Goal: Information Seeking & Learning: Learn about a topic

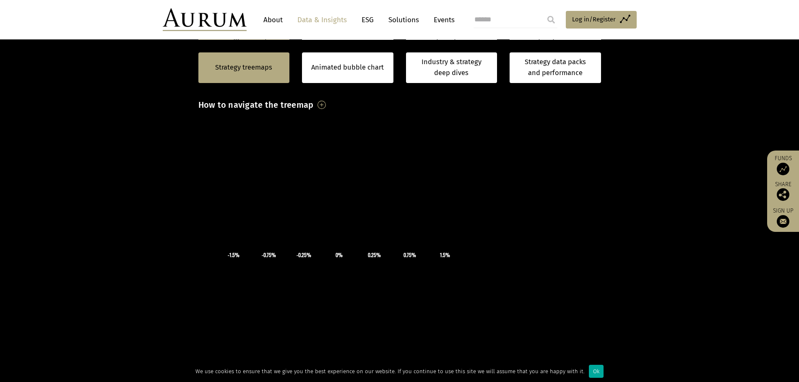
scroll to position [168, 0]
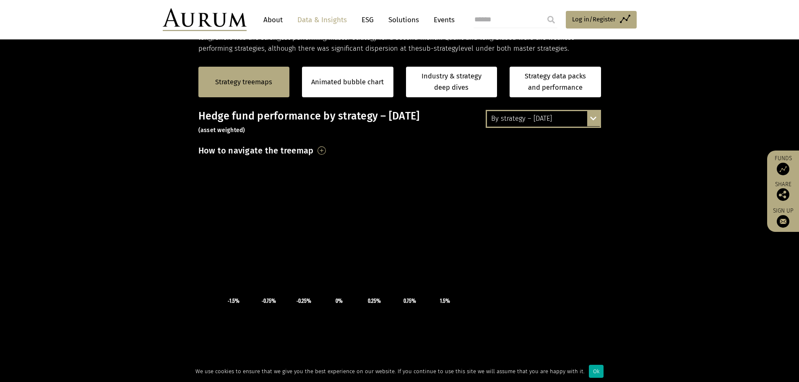
click at [561, 114] on div "By strategy – [DATE]" at bounding box center [543, 118] width 113 height 15
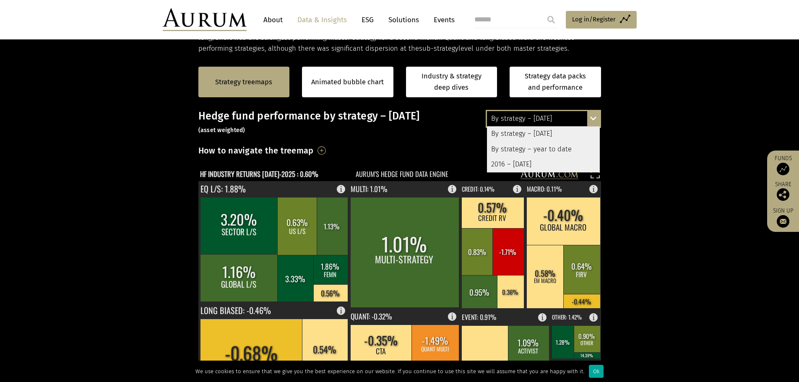
click at [561, 114] on div "By strategy – [DATE]" at bounding box center [543, 118] width 113 height 15
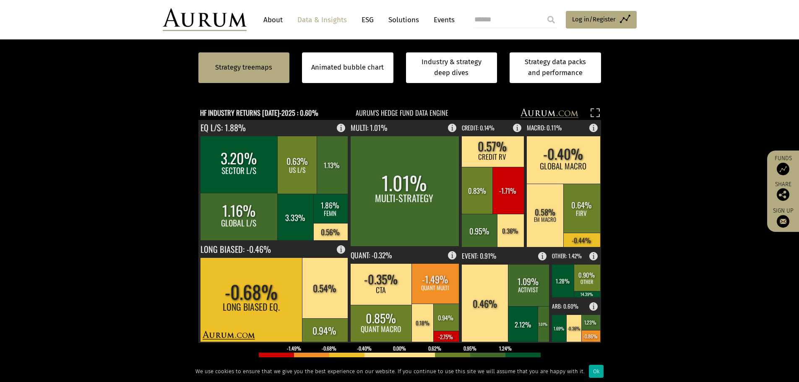
scroll to position [210, 0]
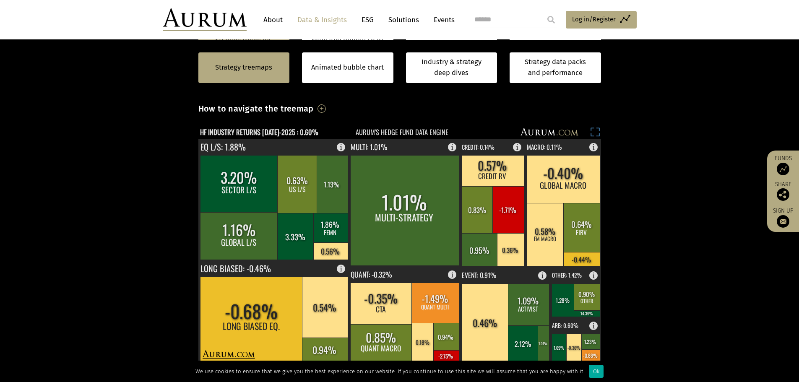
click at [597, 135] on icon at bounding box center [597, 135] width 3 height 3
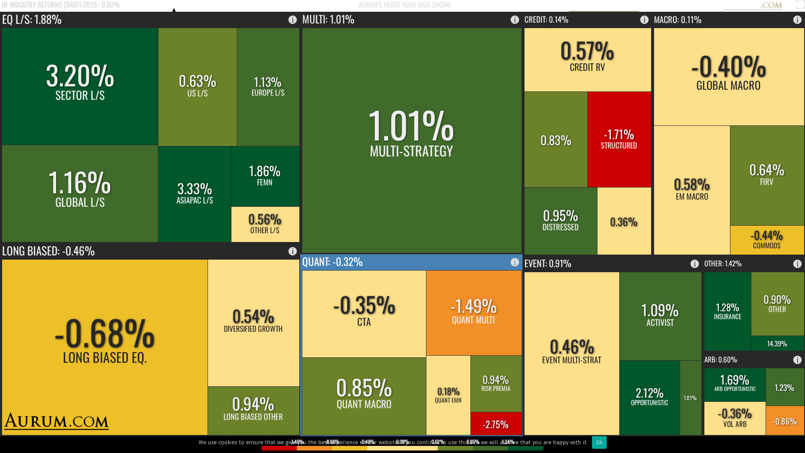
click at [396, 309] on rect at bounding box center [364, 313] width 125 height 87
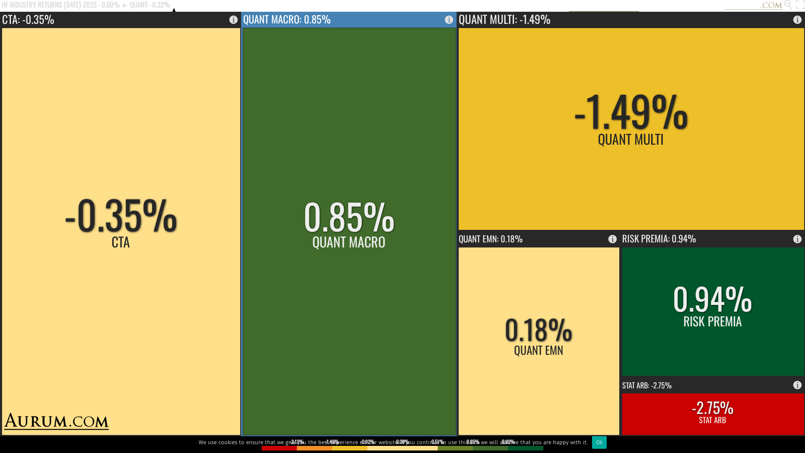
click at [374, 248] on rect at bounding box center [349, 231] width 213 height 407
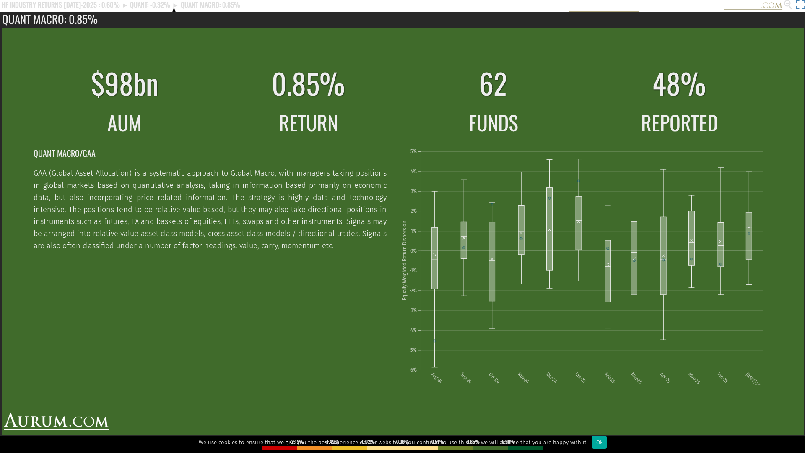
click at [798, 0] on rect at bounding box center [799, 6] width 12 height 12
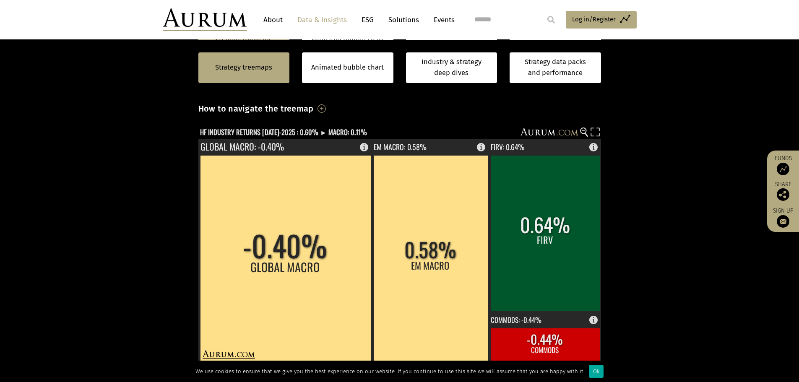
click at [604, 127] on div "By strategy – July 2025 By strategy – July 2025 By strategy – year to date 2016…" at bounding box center [399, 291] width 419 height 447
click at [599, 128] on rect at bounding box center [595, 133] width 12 height 12
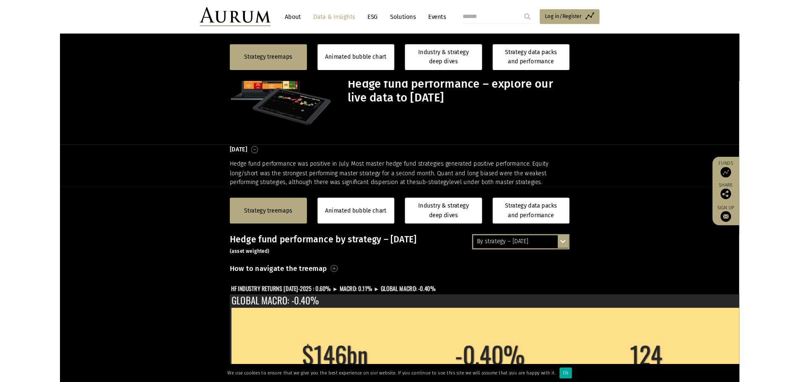
scroll to position [210, 0]
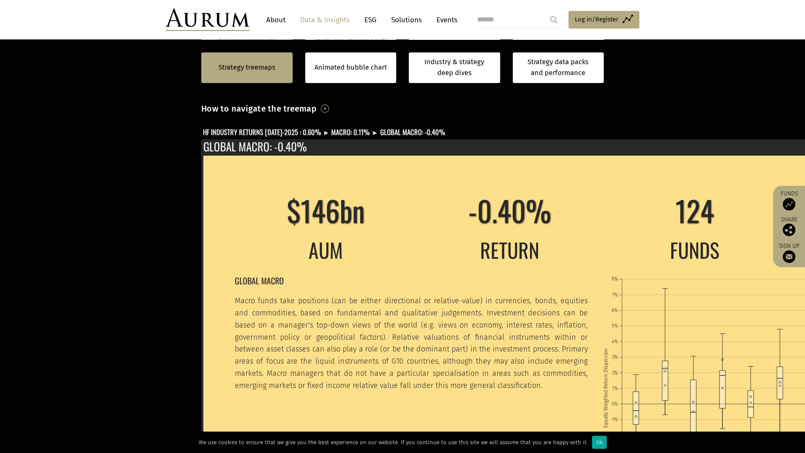
drag, startPoint x: 0, startPoint y: 0, endPoint x: 797, endPoint y: 3, distance: 797.0
